Goal: Check status: Check status

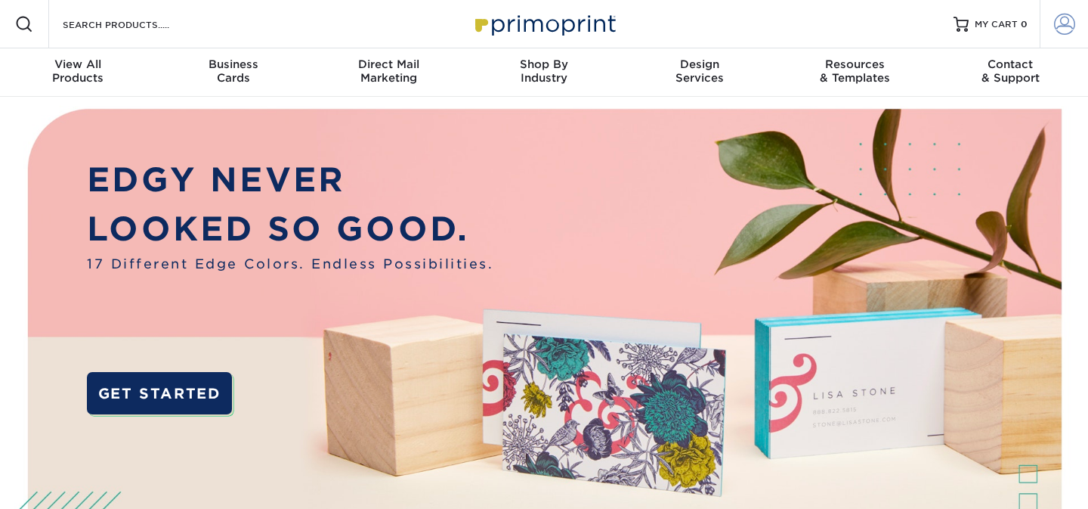
type input "[EMAIL_ADDRESS][DOMAIN_NAME]"
click at [1078, 24] on link "Account" at bounding box center [1064, 24] width 48 height 48
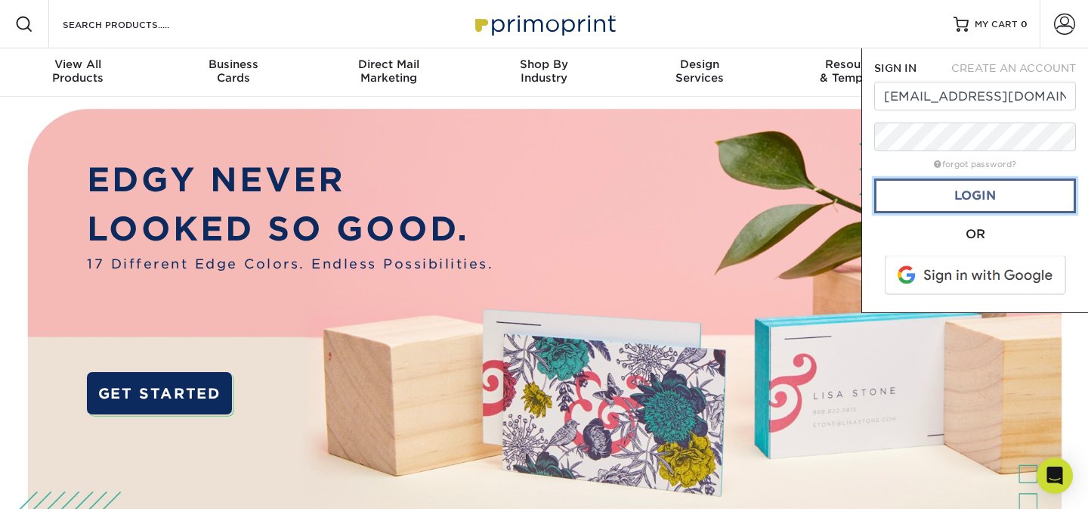
click at [976, 208] on link "Login" at bounding box center [975, 195] width 202 height 35
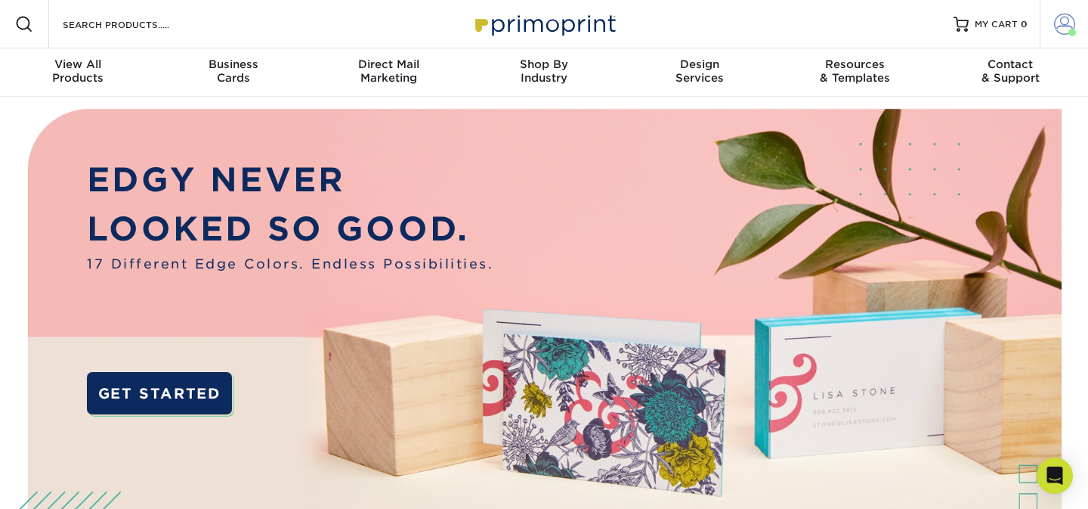
click at [1072, 25] on span at bounding box center [1064, 24] width 21 height 21
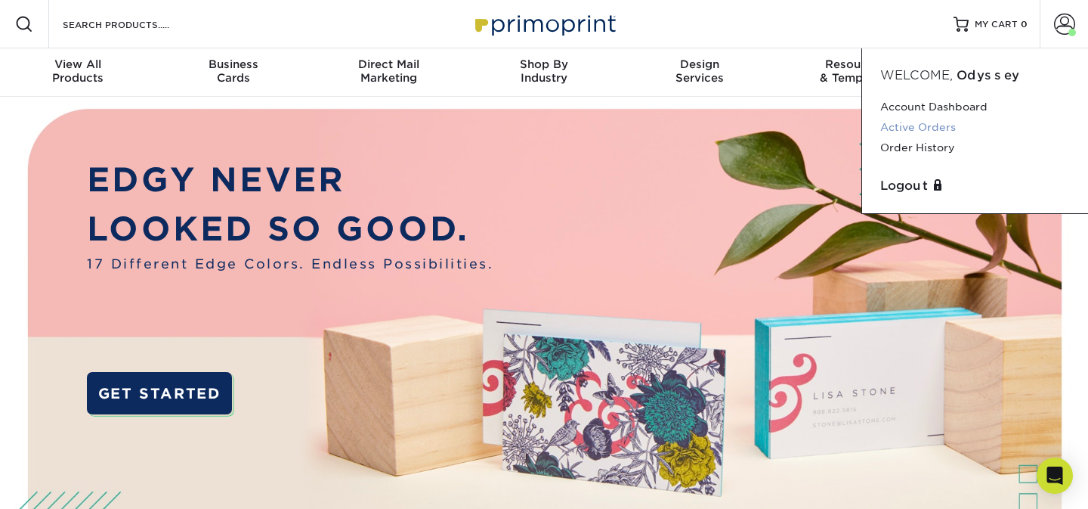
click at [920, 122] on link "Active Orders" at bounding box center [975, 127] width 190 height 20
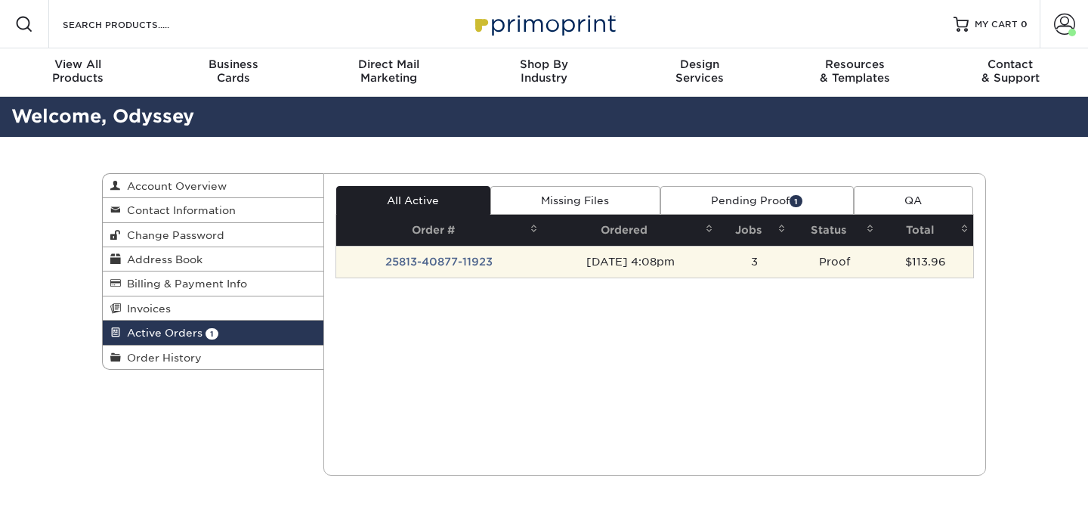
click at [631, 262] on td "[DATE] 4:08pm" at bounding box center [630, 262] width 175 height 32
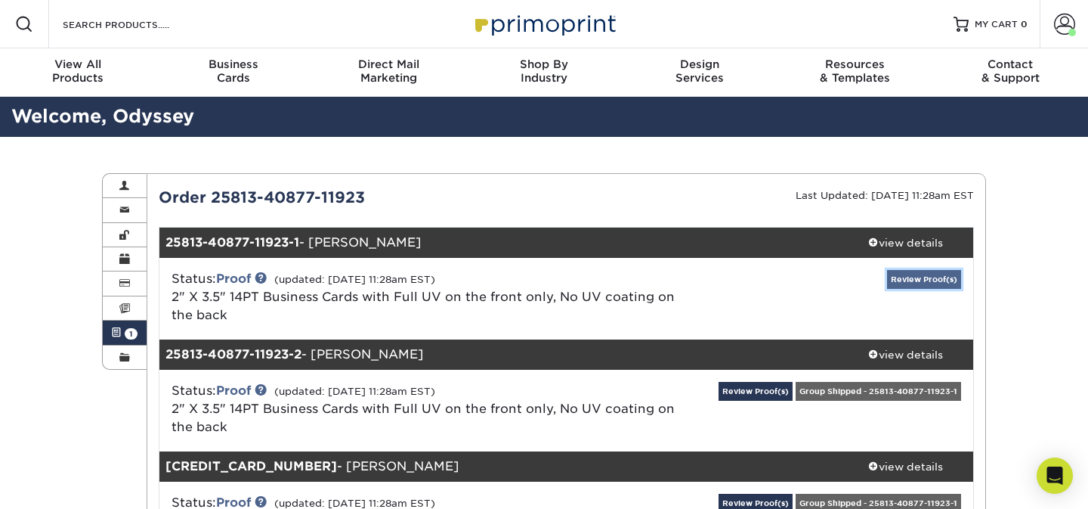
click at [917, 275] on link "Review Proof(s)" at bounding box center [924, 279] width 74 height 19
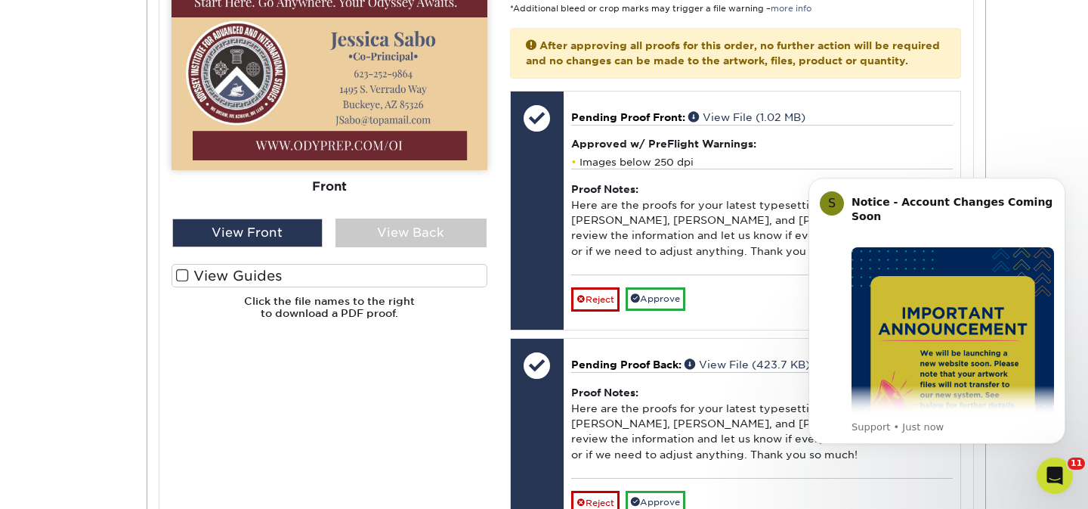
scroll to position [688, 0]
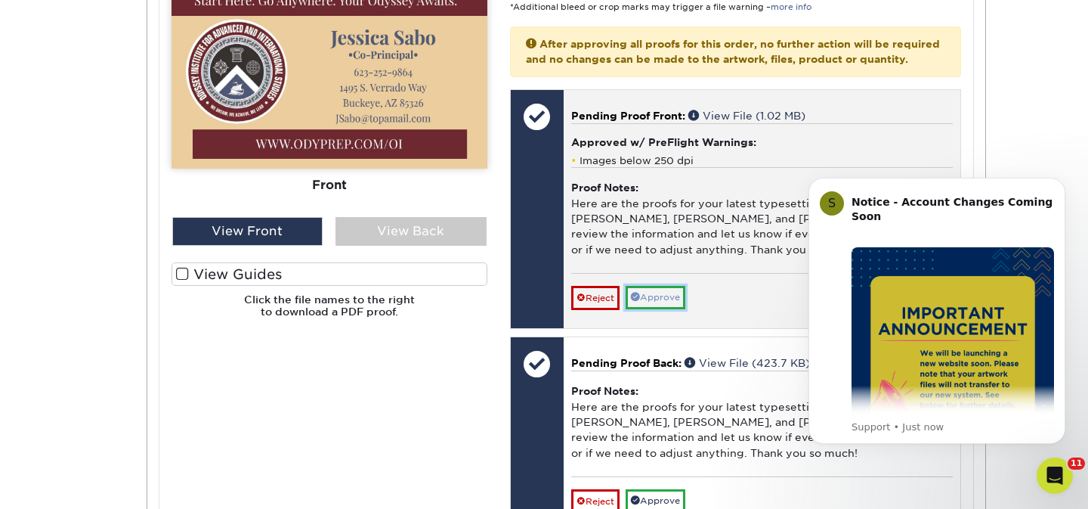
click at [679, 309] on link "Approve" at bounding box center [656, 297] width 60 height 23
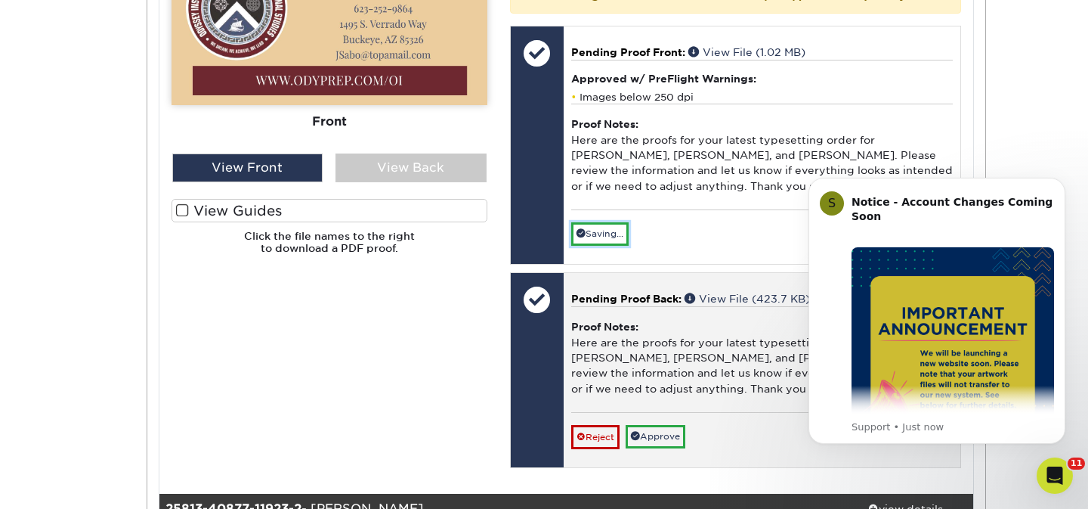
scroll to position [756, 0]
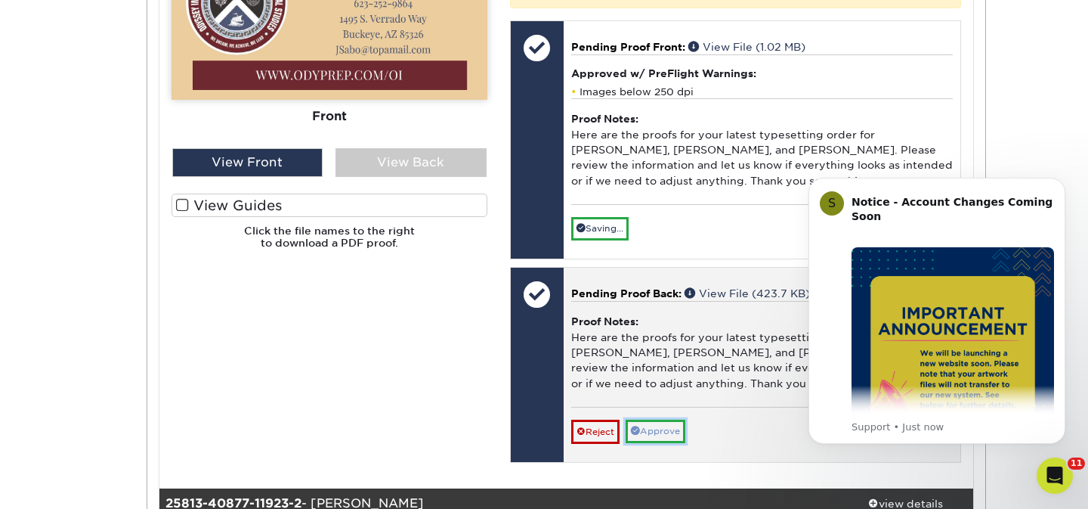
click at [659, 443] on link "Approve" at bounding box center [656, 430] width 60 height 23
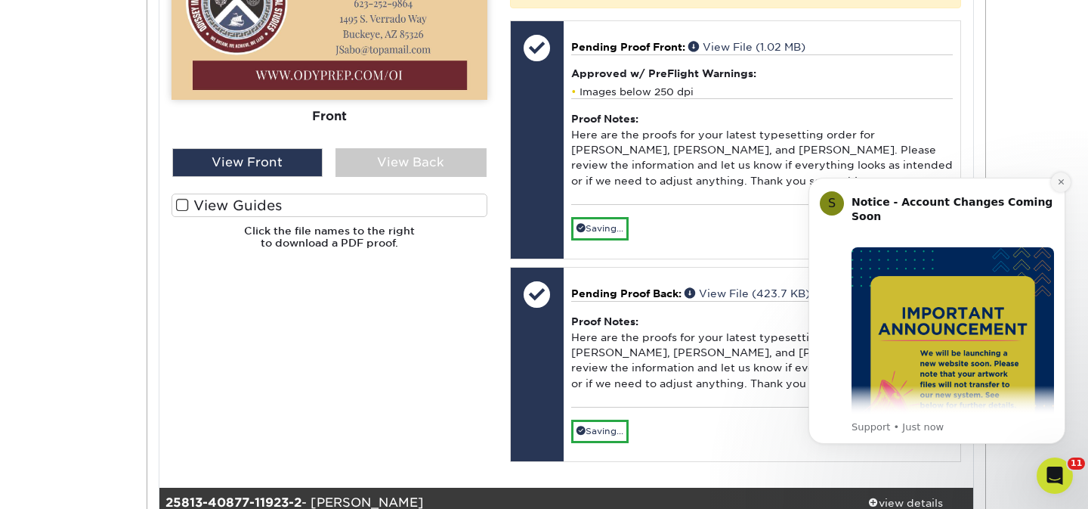
click at [1054, 180] on button "Dismiss notification" at bounding box center [1061, 182] width 20 height 20
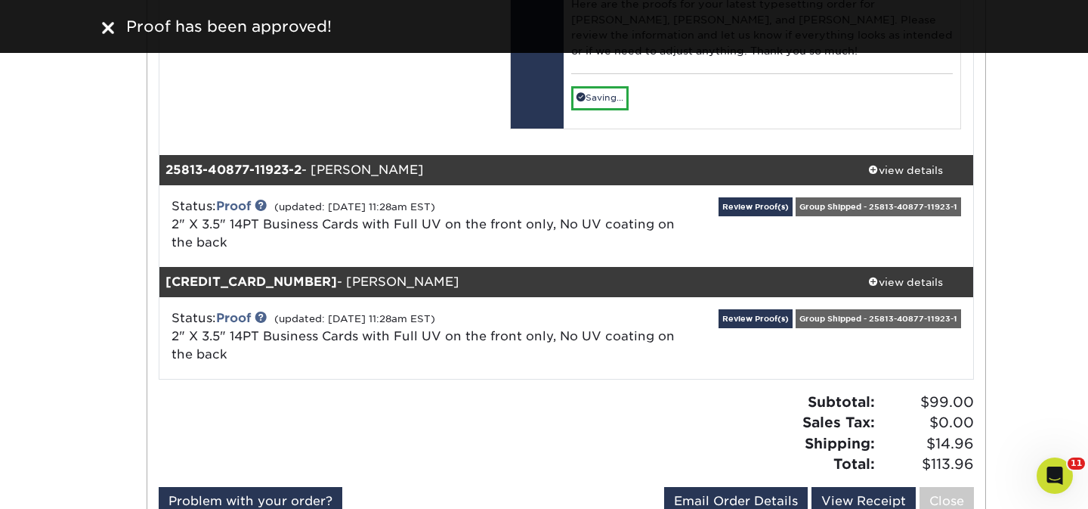
scroll to position [1063, 0]
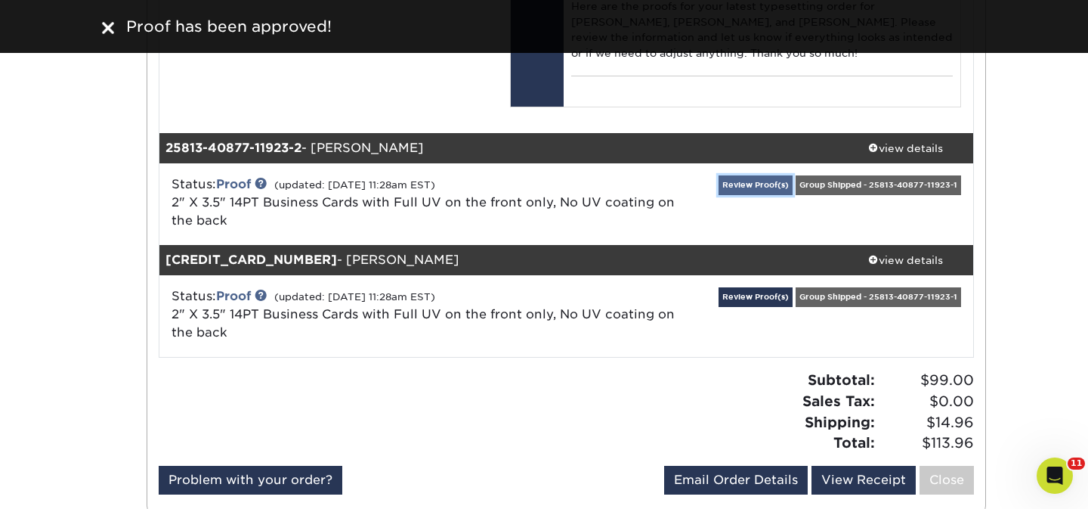
click at [732, 194] on link "Review Proof(s)" at bounding box center [756, 184] width 74 height 19
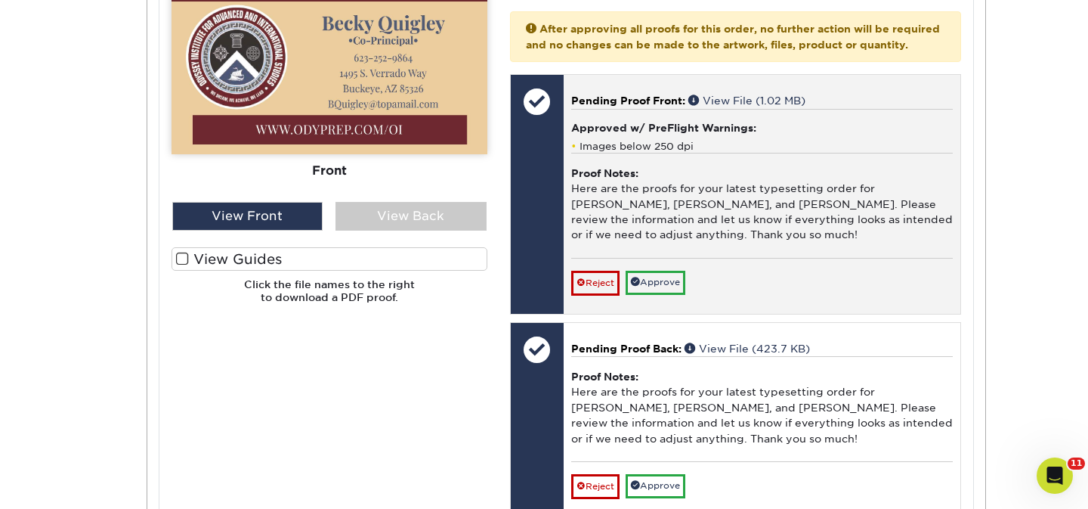
scroll to position [1663, 0]
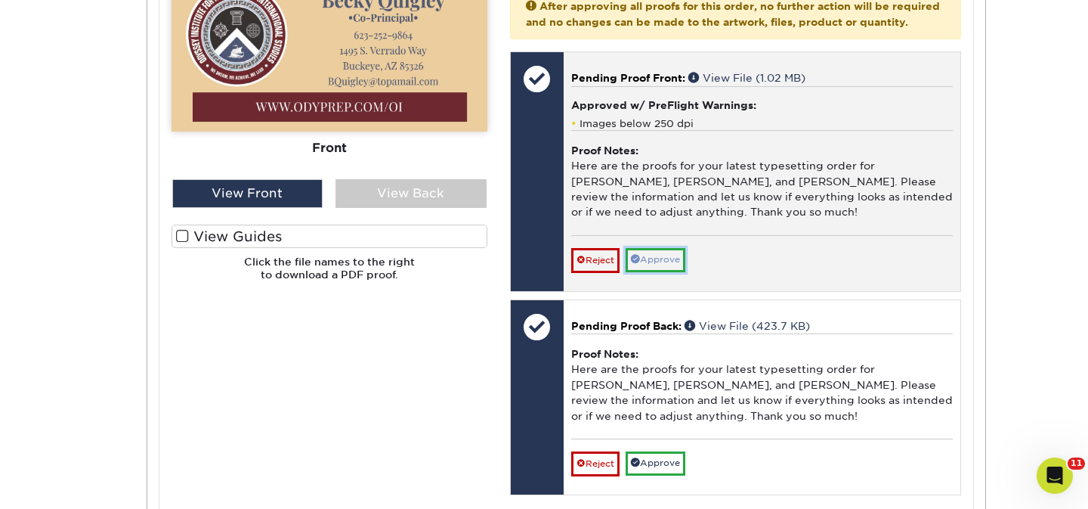
click at [674, 271] on link "Approve" at bounding box center [656, 259] width 60 height 23
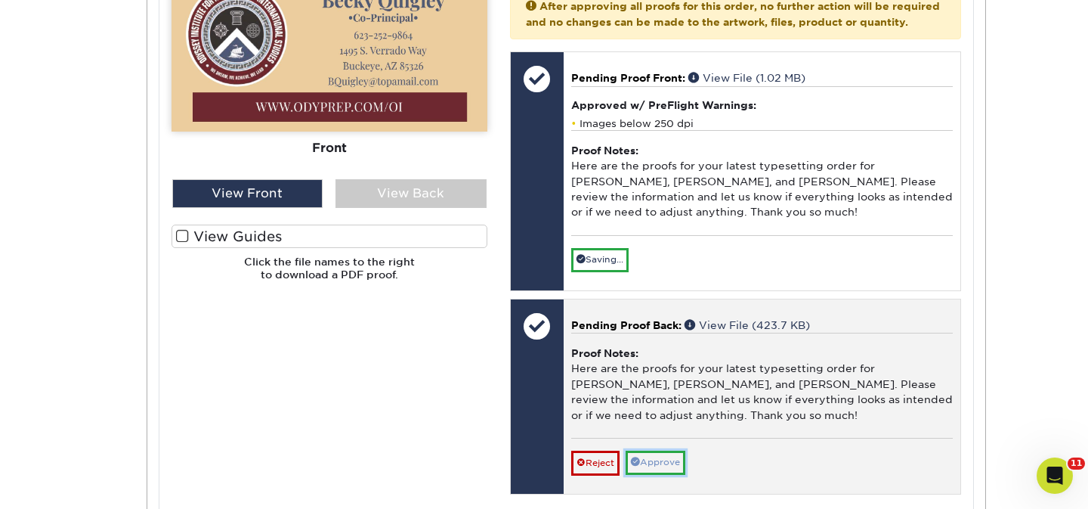
click at [651, 474] on link "Approve" at bounding box center [656, 461] width 60 height 23
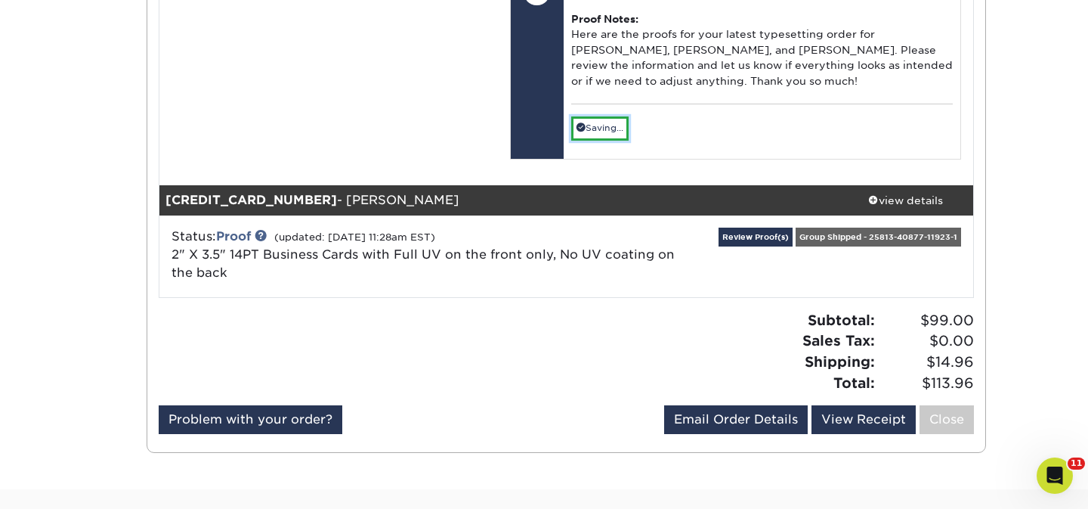
scroll to position [2030, 0]
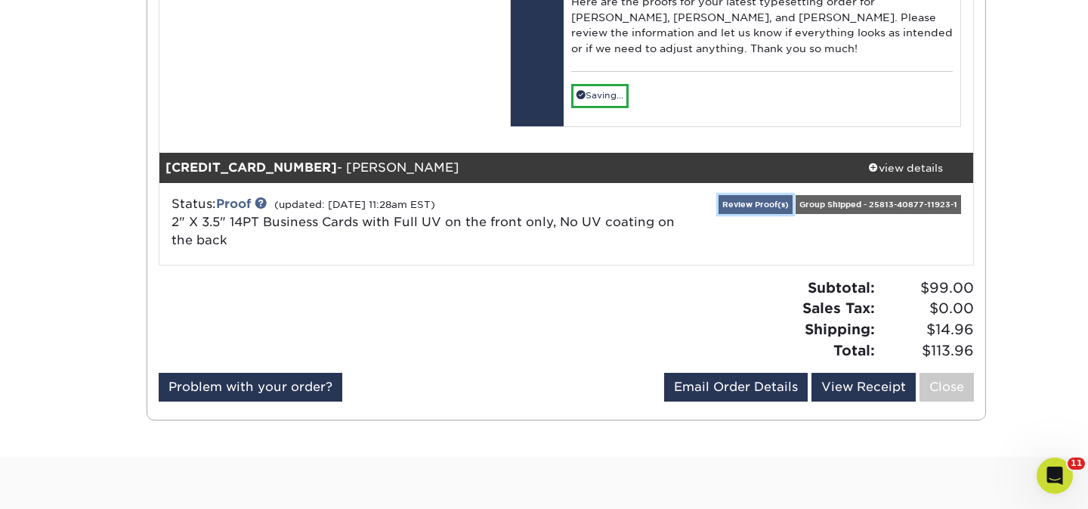
click at [760, 214] on link "Review Proof(s)" at bounding box center [756, 204] width 74 height 19
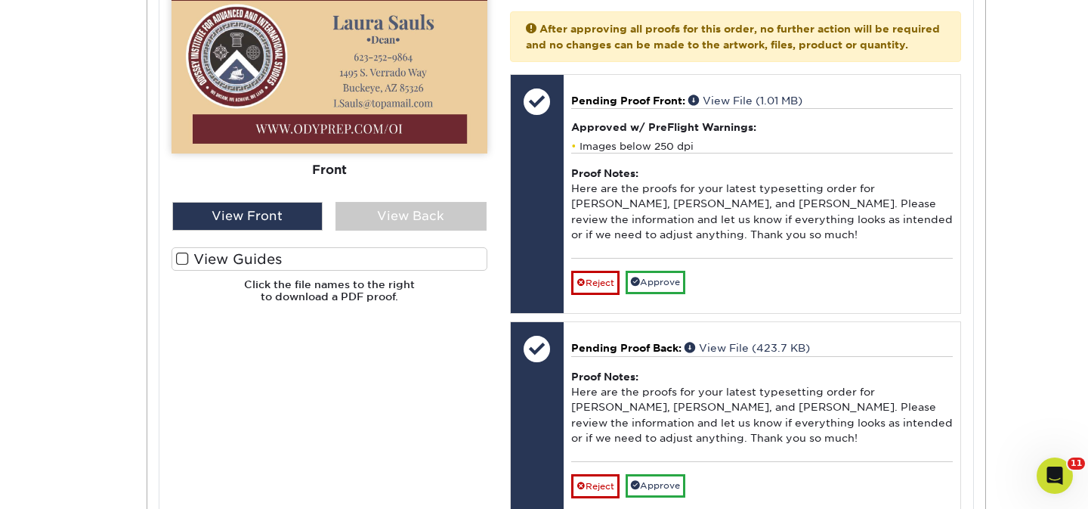
scroll to position [2721, 0]
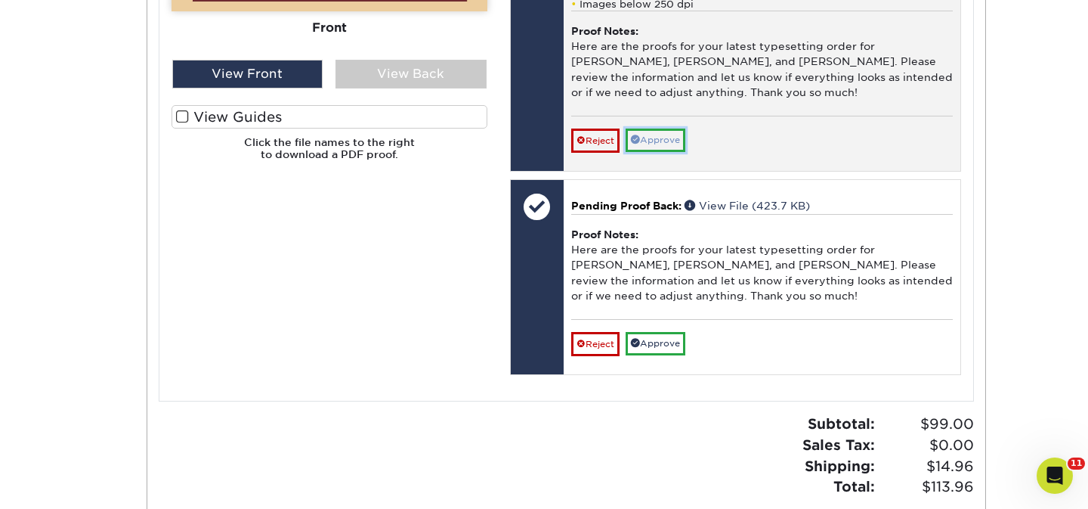
click at [685, 152] on link "Approve" at bounding box center [656, 139] width 60 height 23
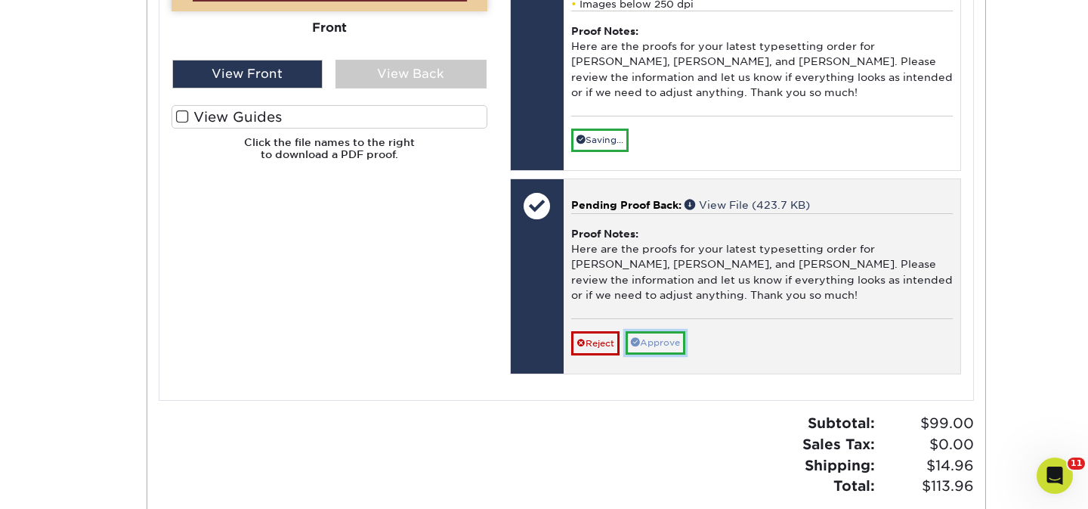
click at [668, 354] on link "Approve" at bounding box center [656, 342] width 60 height 23
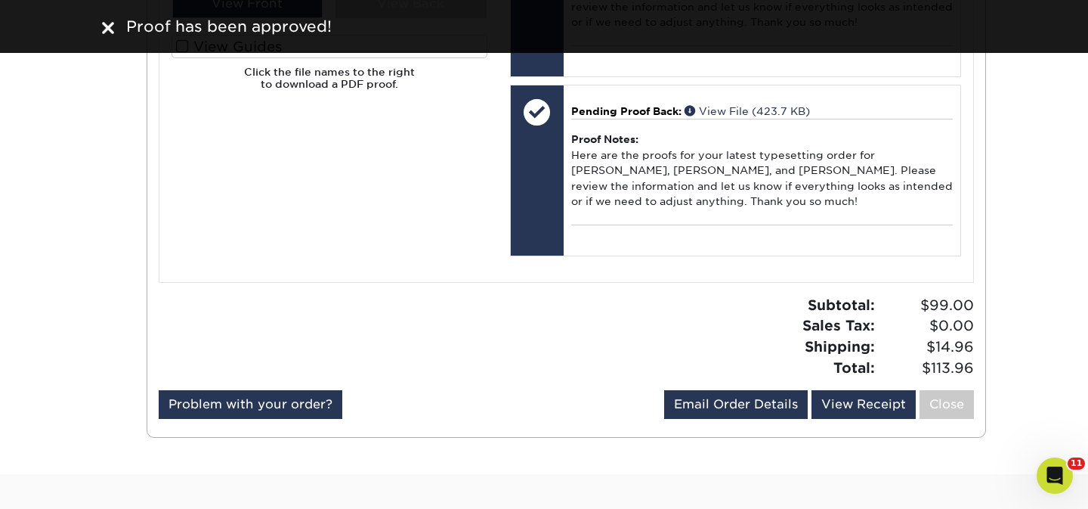
scroll to position [2773, 0]
